Goal: Use online tool/utility: Utilize a website feature to perform a specific function

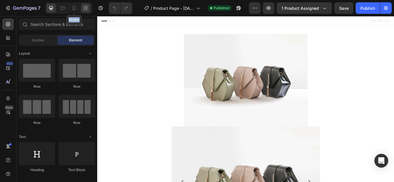
drag, startPoint x: 75, startPoint y: 3, endPoint x: 82, endPoint y: 6, distance: 7.9
click at [82, 6] on div "Mobile" at bounding box center [68, 8] width 47 height 12
click at [82, 6] on div at bounding box center [85, 7] width 9 height 9
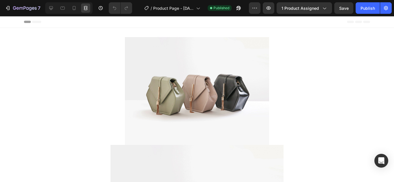
click at [67, 8] on div at bounding box center [68, 8] width 47 height 12
click at [72, 9] on icon at bounding box center [74, 8] width 6 height 6
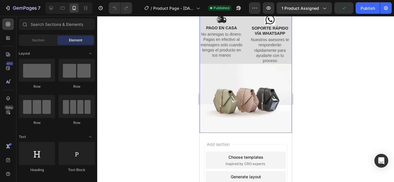
scroll to position [339, 0]
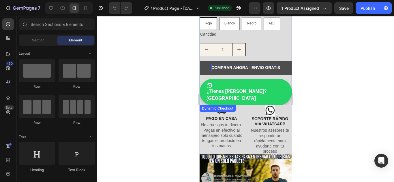
click at [223, 64] on p "COMPRAR AHORA - ENVIO GRATIS" at bounding box center [245, 67] width 69 height 7
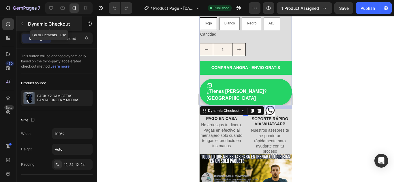
click at [21, 24] on icon "button" at bounding box center [22, 24] width 5 height 5
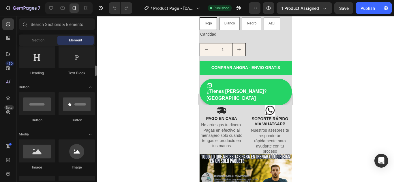
scroll to position [0, 0]
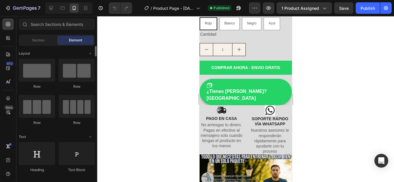
click at [56, 142] on div "Row Row Row Row" at bounding box center [57, 160] width 76 height 36
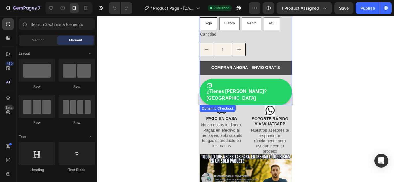
click at [206, 65] on button "COMPRAR AHORA - ENVIO GRATIS" at bounding box center [245, 68] width 92 height 14
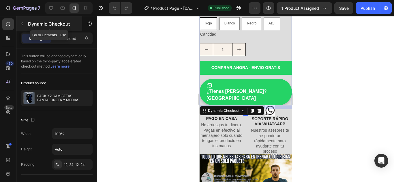
click at [21, 23] on icon "button" at bounding box center [22, 24] width 5 height 5
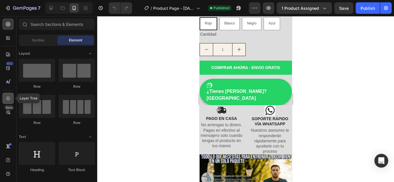
click at [7, 95] on div at bounding box center [8, 99] width 12 height 12
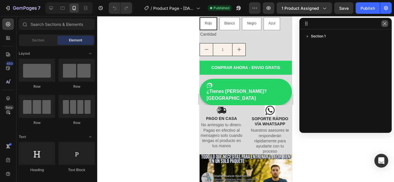
click at [382, 25] on icon "button" at bounding box center [384, 23] width 5 height 5
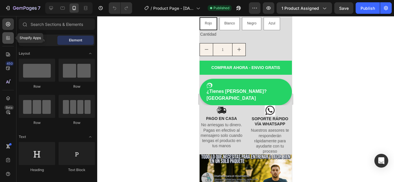
click at [7, 39] on icon at bounding box center [7, 39] width 2 height 2
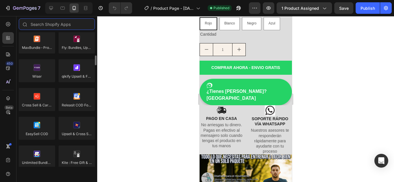
scroll to position [261, 0]
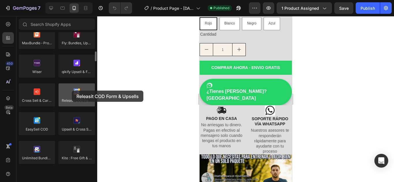
click at [72, 91] on div at bounding box center [77, 95] width 36 height 23
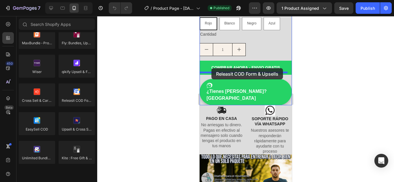
drag, startPoint x: 271, startPoint y: 107, endPoint x: 210, endPoint y: 69, distance: 71.3
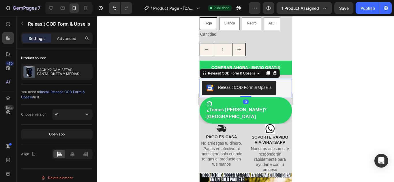
click at [233, 88] on button "Releasit COD Form & Upsells" at bounding box center [238, 88] width 74 height 14
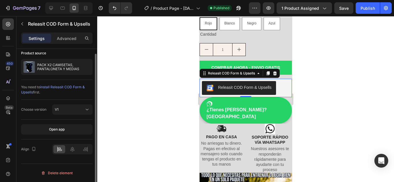
scroll to position [0, 0]
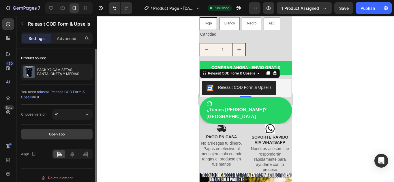
click at [52, 131] on button "Open app" at bounding box center [56, 134] width 71 height 10
